Goal: Check status: Check status

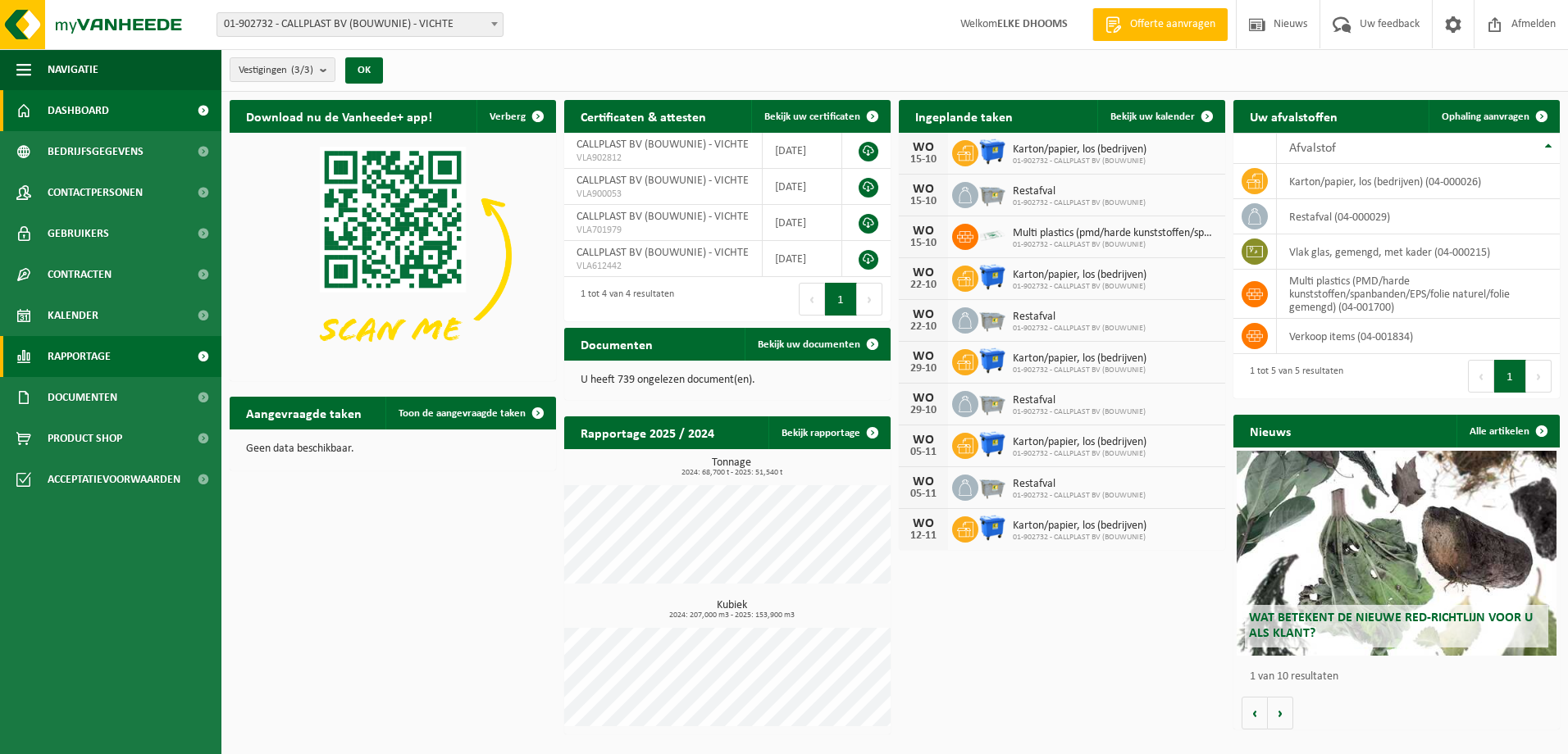
click at [201, 356] on span at bounding box center [203, 357] width 37 height 41
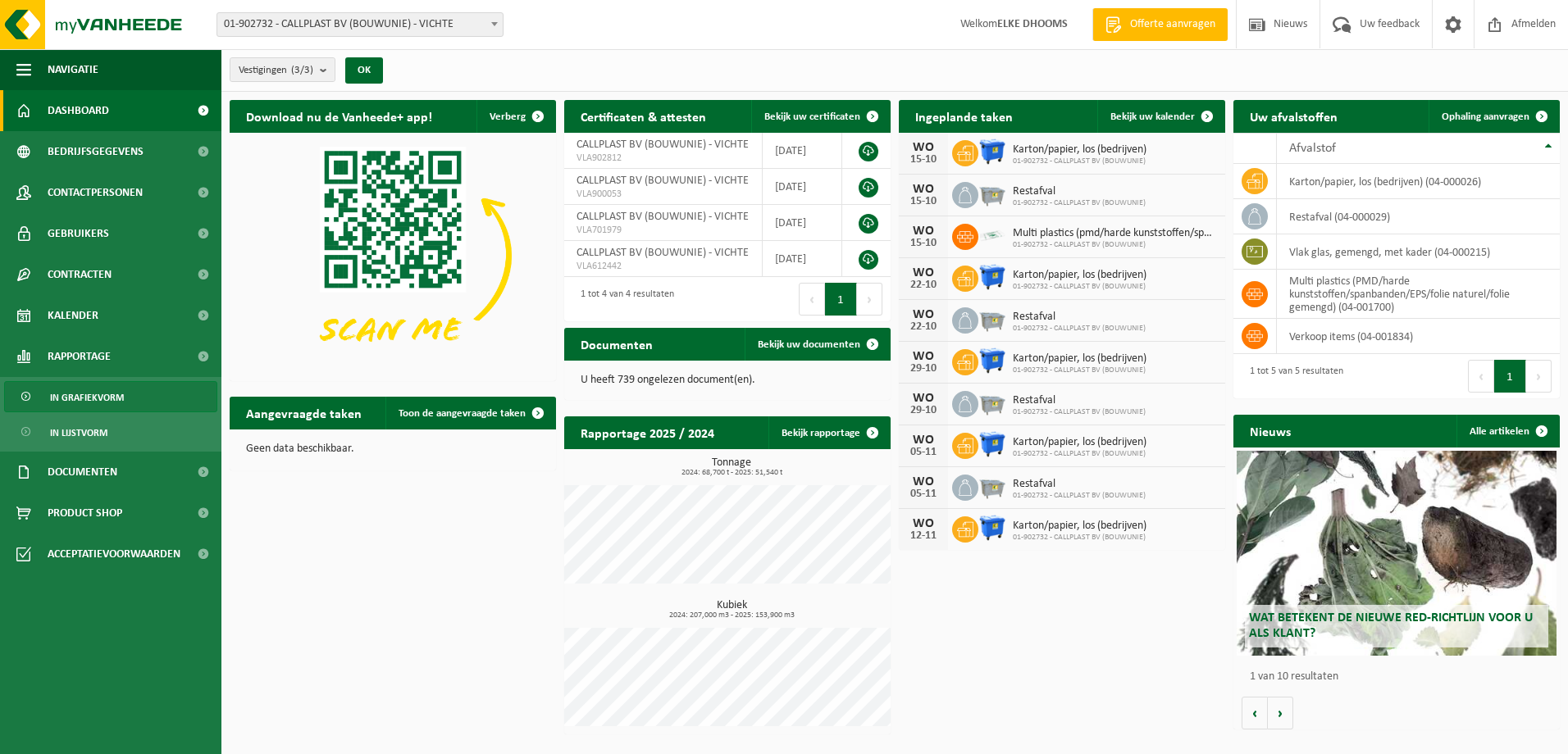
click at [95, 398] on span "In grafiekvorm" at bounding box center [87, 398] width 74 height 31
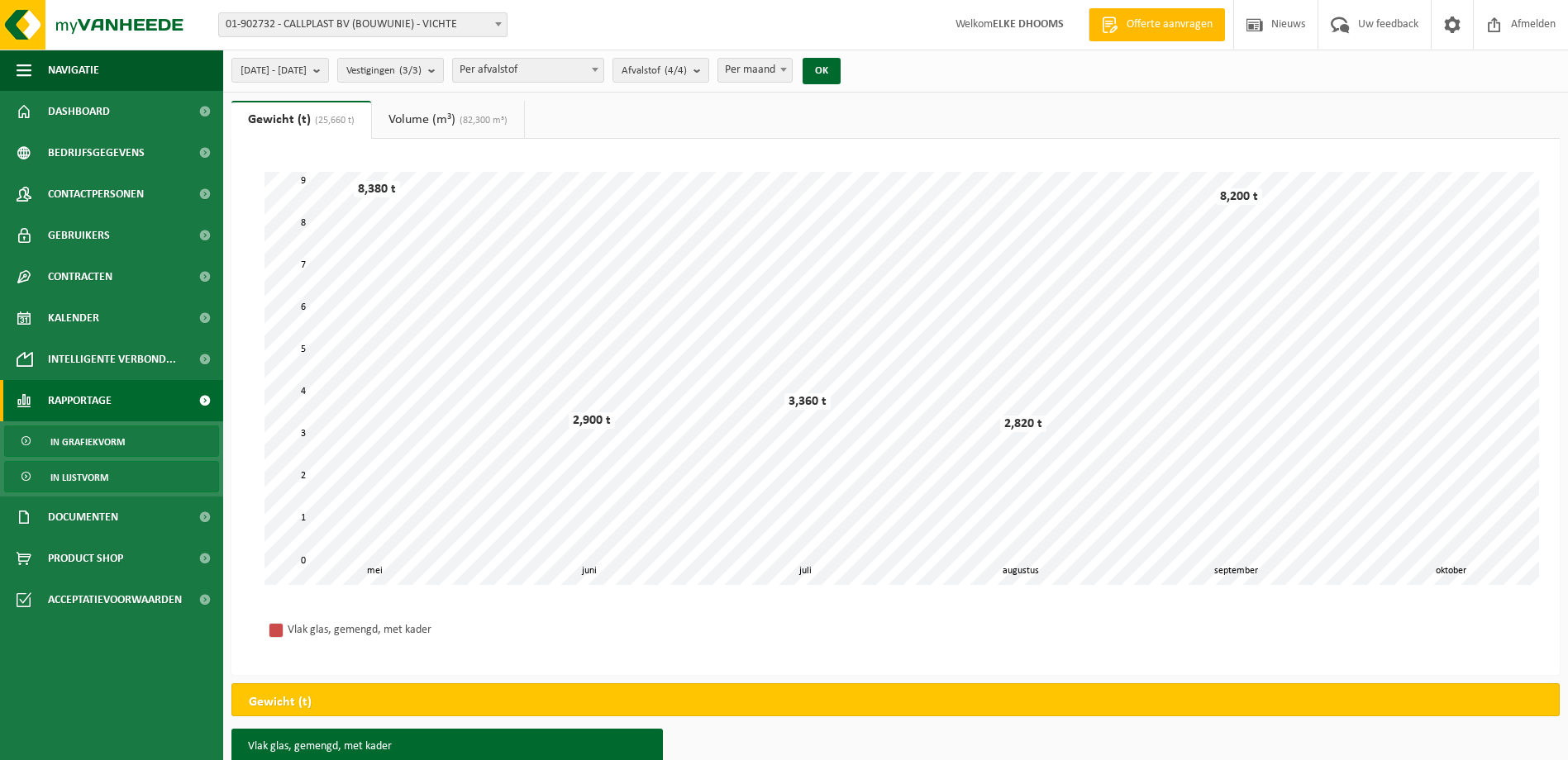
click at [73, 481] on span "In lijstvorm" at bounding box center [79, 478] width 57 height 32
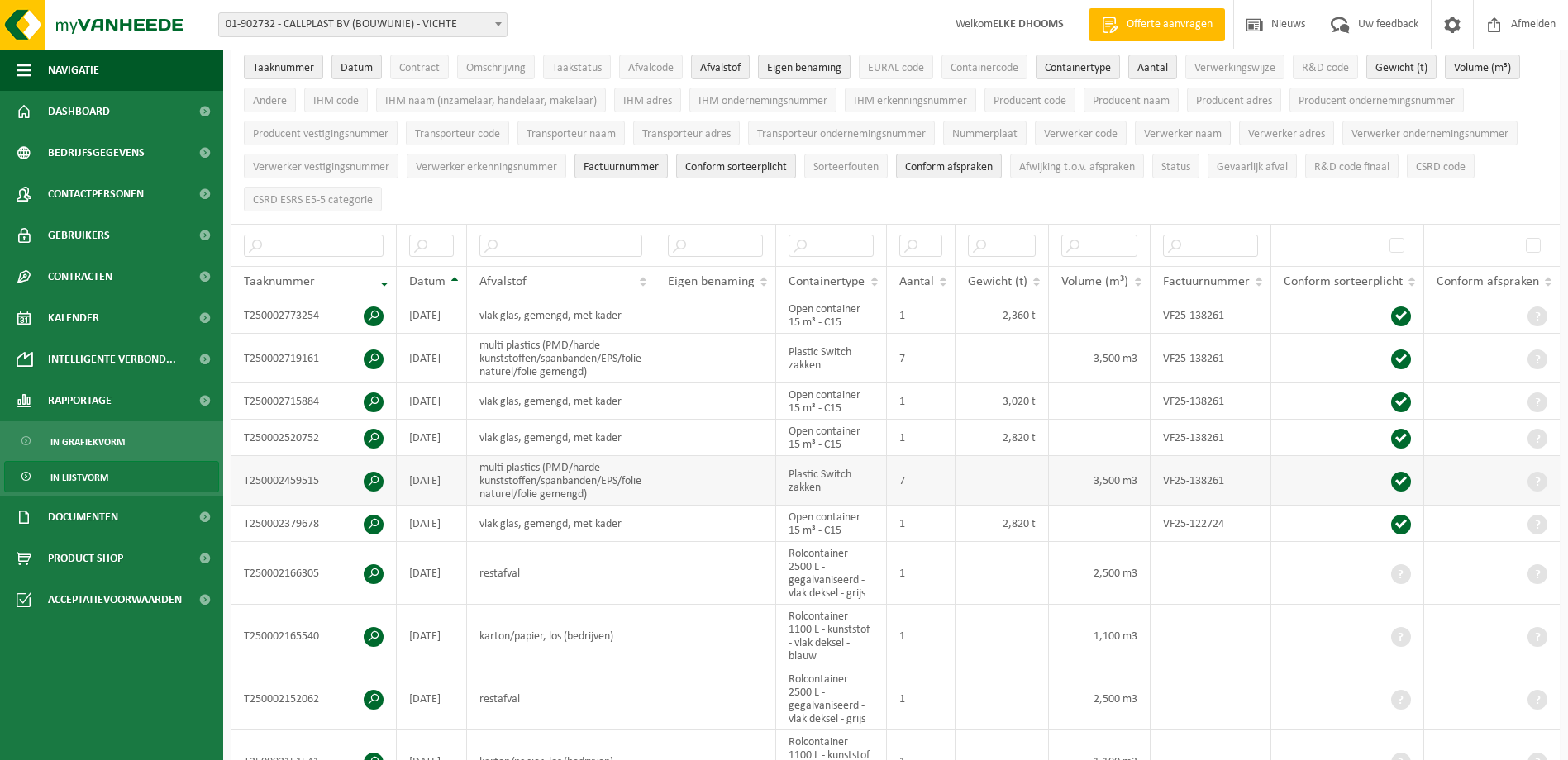
scroll to position [165, 0]
